Goal: Navigation & Orientation: Find specific page/section

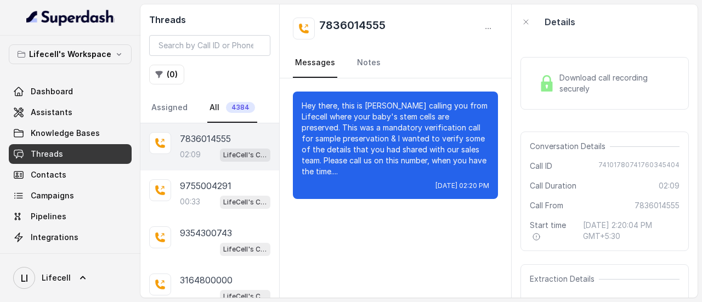
click at [206, 147] on div "02:09 LifeCell's Call Assistant" at bounding box center [225, 154] width 90 height 14
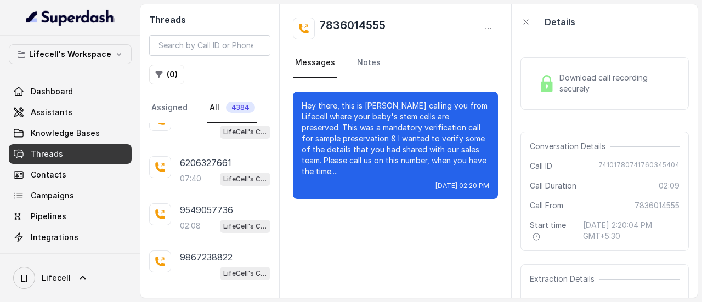
scroll to position [168, 0]
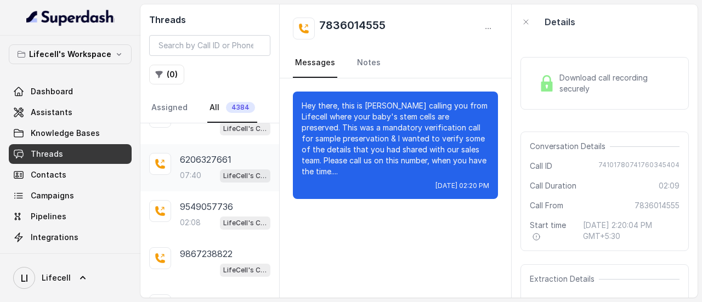
click at [213, 155] on p "6206327661" at bounding box center [206, 159] width 52 height 13
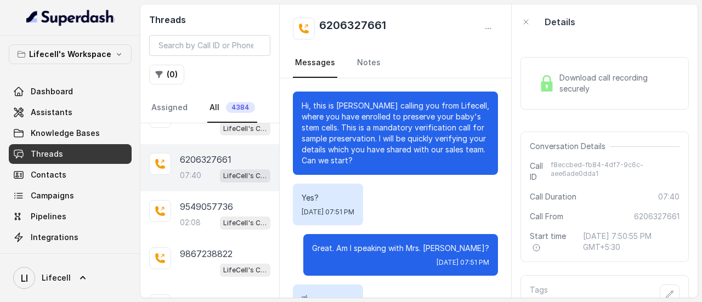
scroll to position [4080, 0]
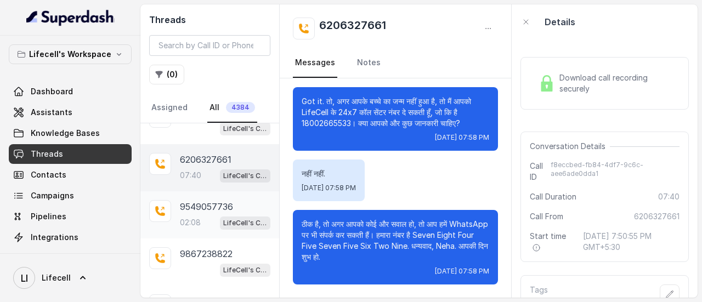
click at [209, 208] on p "9549057736" at bounding box center [206, 206] width 53 height 13
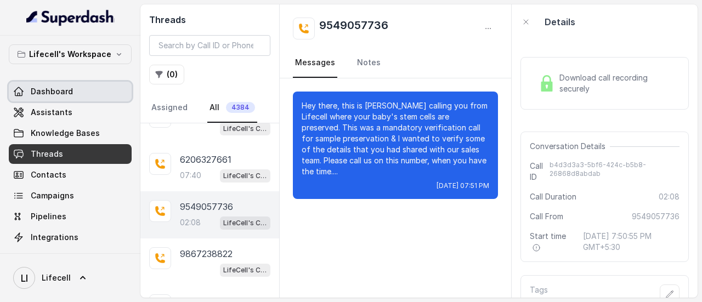
click at [36, 90] on span "Dashboard" at bounding box center [52, 91] width 42 height 11
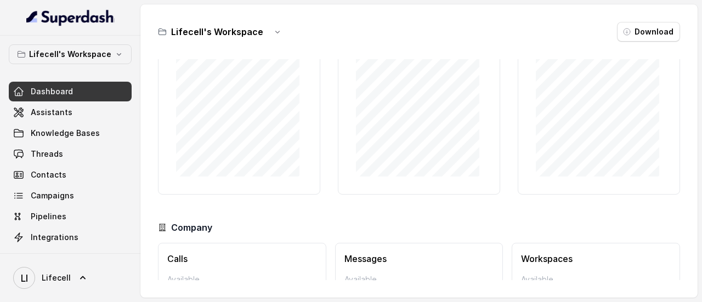
scroll to position [126, 0]
